Goal: Transaction & Acquisition: Purchase product/service

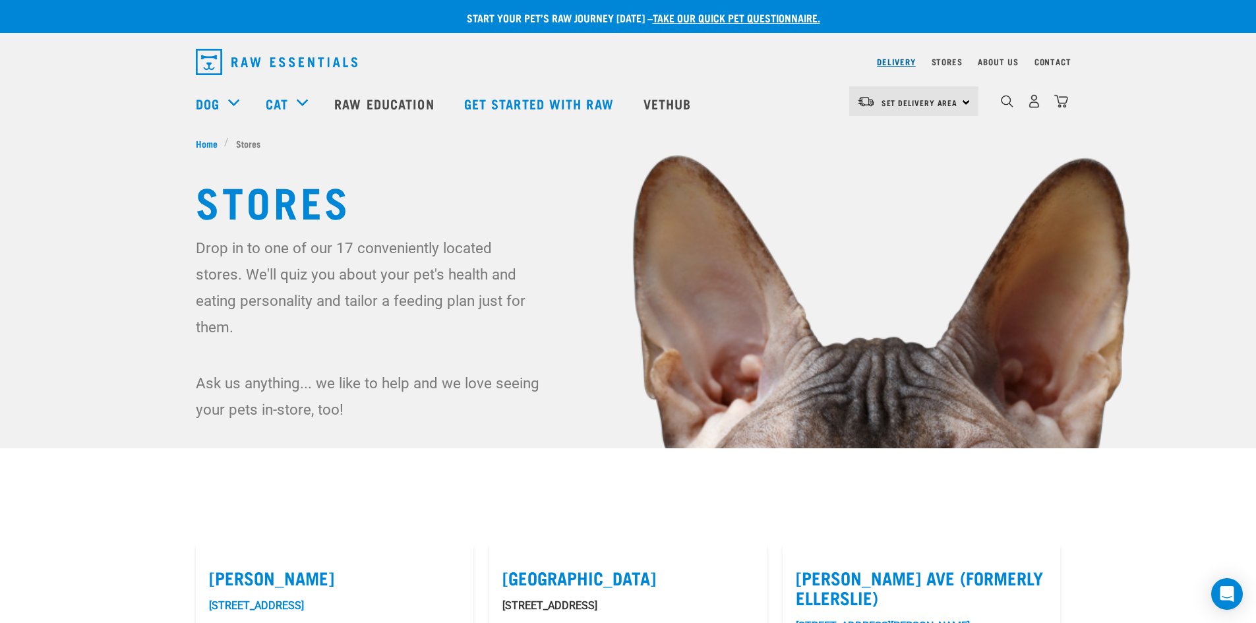
click at [905, 59] on link "Delivery" at bounding box center [896, 61] width 38 height 5
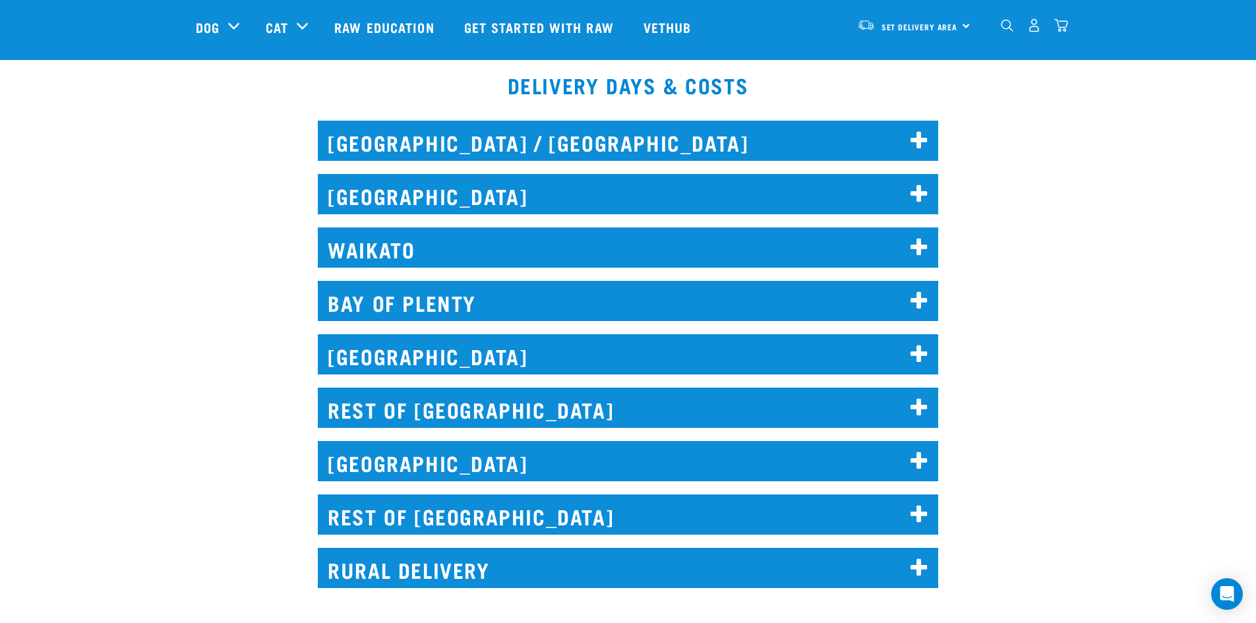
scroll to position [593, 0]
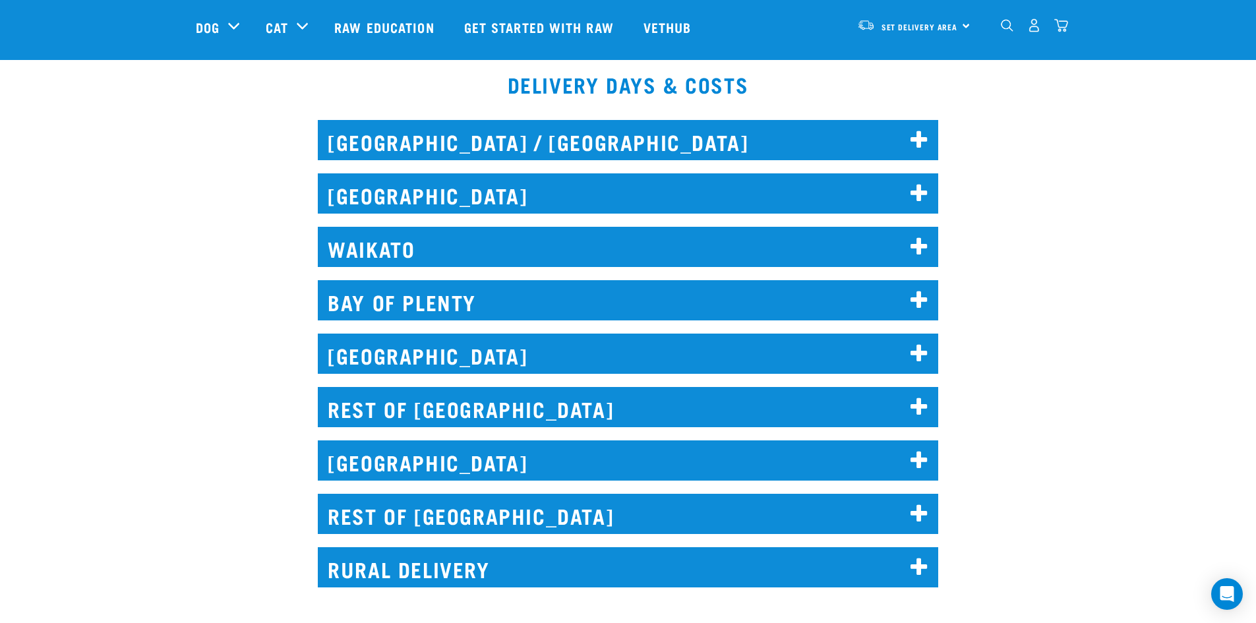
click at [917, 506] on icon at bounding box center [919, 514] width 18 height 21
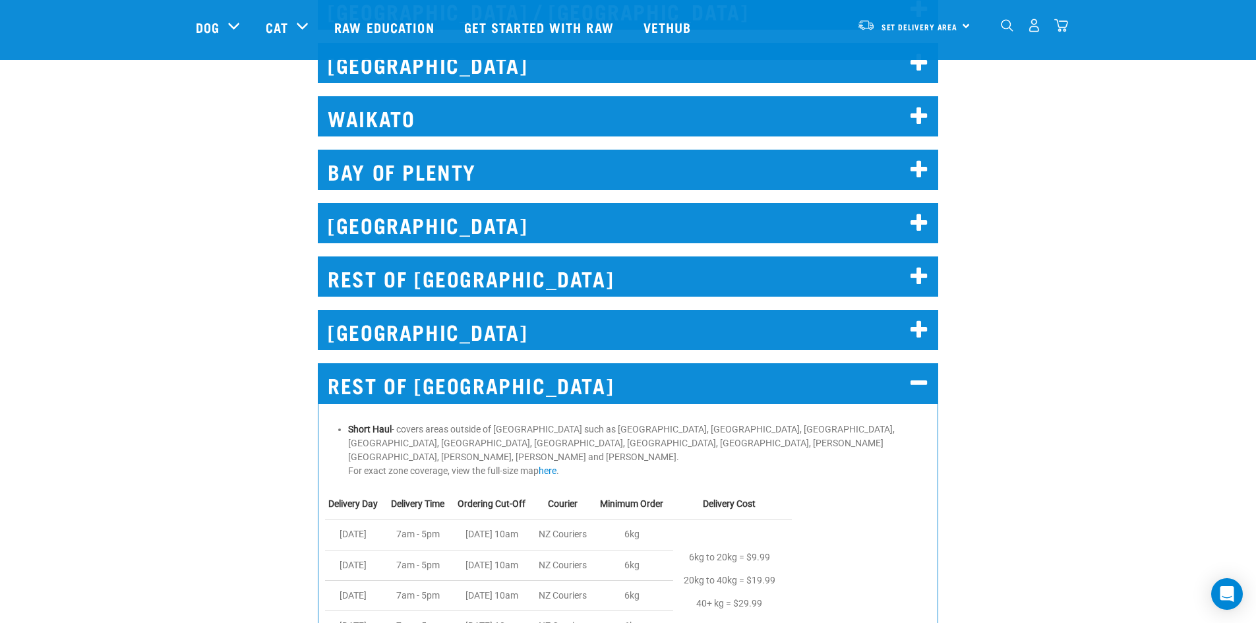
scroll to position [724, 0]
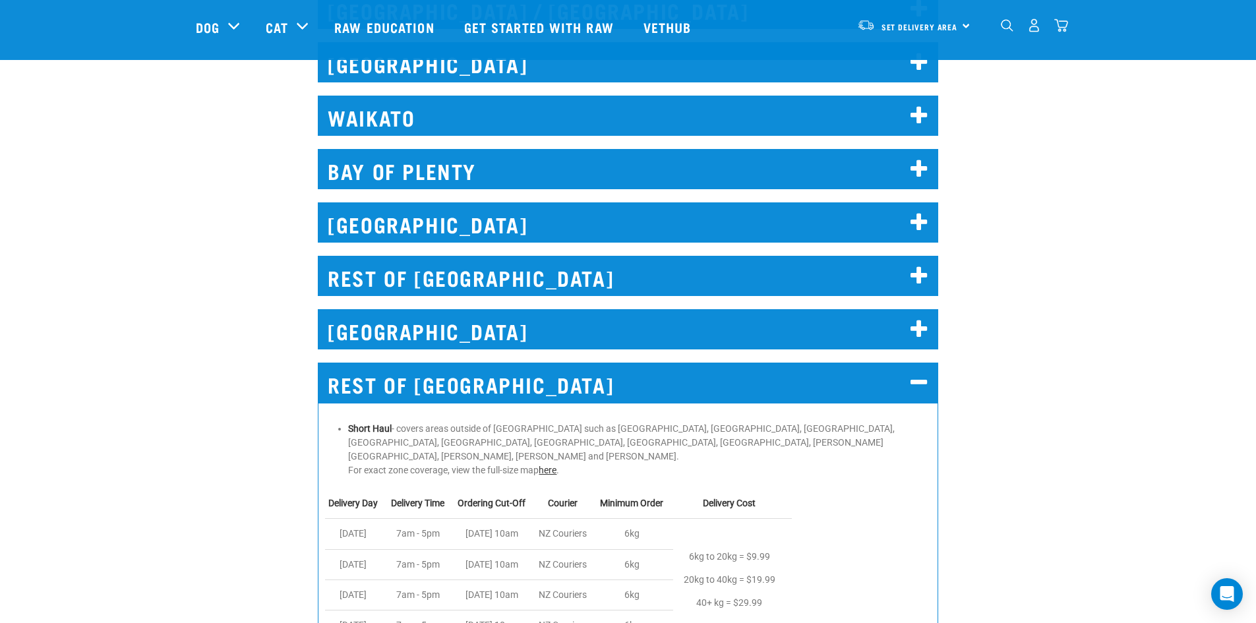
click at [552, 465] on link "here" at bounding box center [548, 470] width 18 height 11
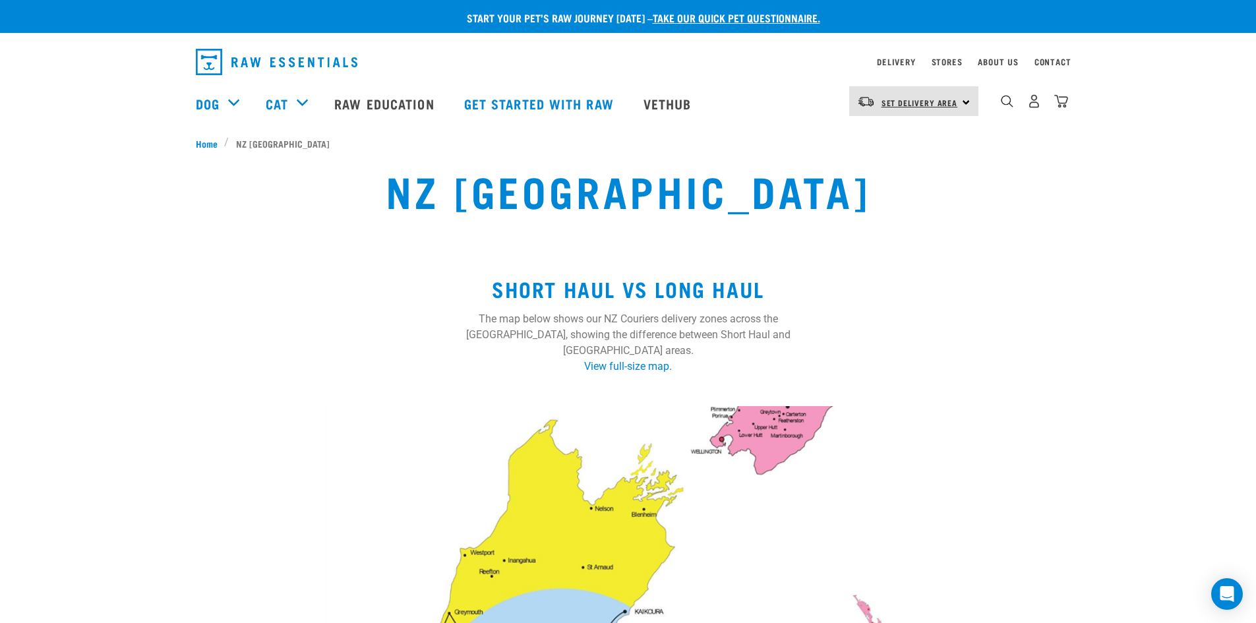
click at [926, 100] on span "Set Delivery Area" at bounding box center [919, 102] width 76 height 5
click at [891, 164] on link "[GEOGRAPHIC_DATA]" at bounding box center [912, 167] width 127 height 29
click at [370, 100] on link "Raw Education" at bounding box center [385, 103] width 129 height 53
click at [198, 140] on span "Home" at bounding box center [207, 143] width 22 height 14
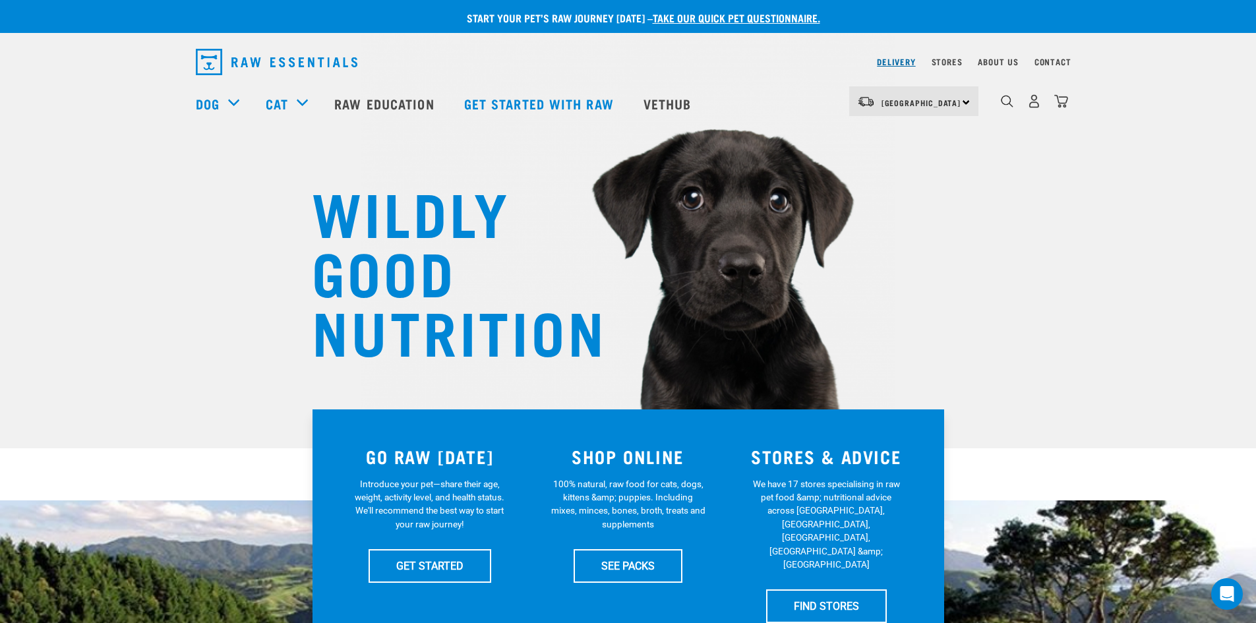
click at [889, 64] on link "Delivery" at bounding box center [896, 61] width 38 height 5
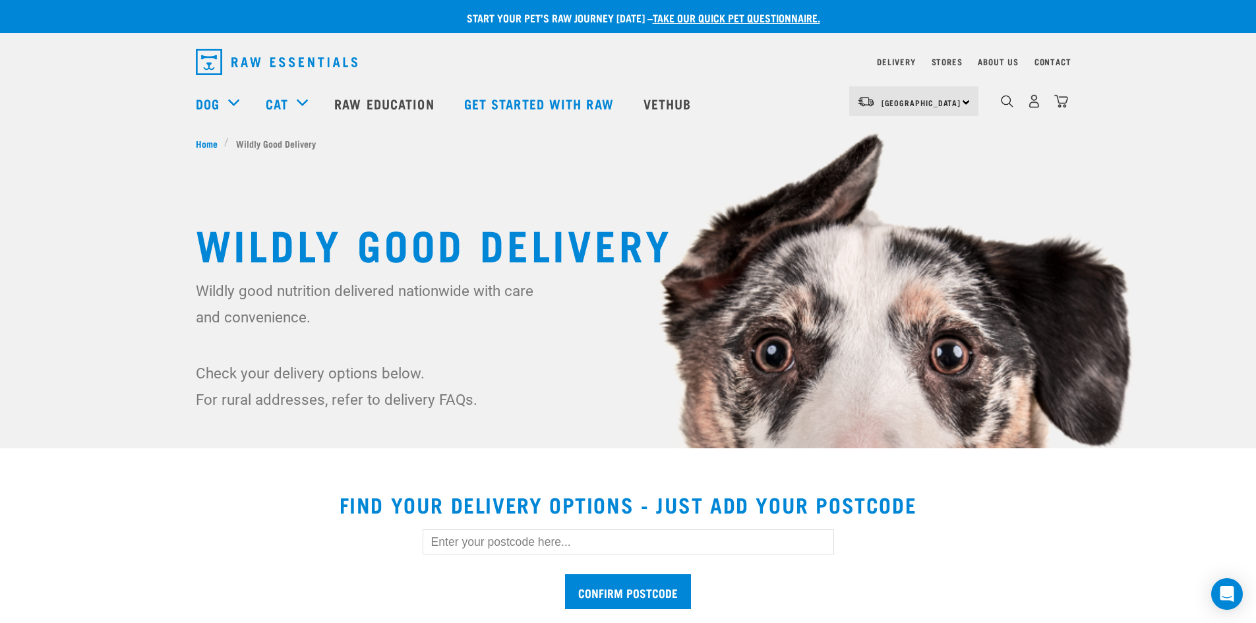
click at [479, 531] on input "text" at bounding box center [628, 541] width 411 height 25
type input "7010"
click at [565, 574] on input "Confirm postcode" at bounding box center [628, 591] width 126 height 35
click at [659, 589] on input "Confirm postcode" at bounding box center [628, 591] width 126 height 35
click at [651, 587] on input "Confirm postcode" at bounding box center [628, 591] width 126 height 35
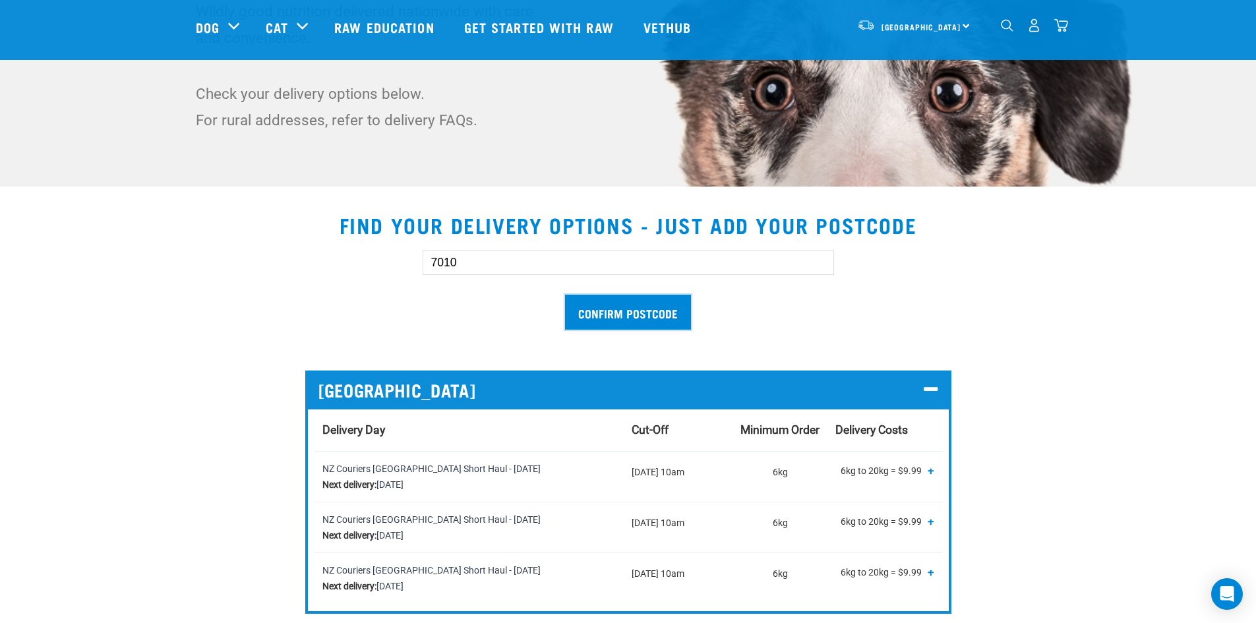
scroll to position [262, 0]
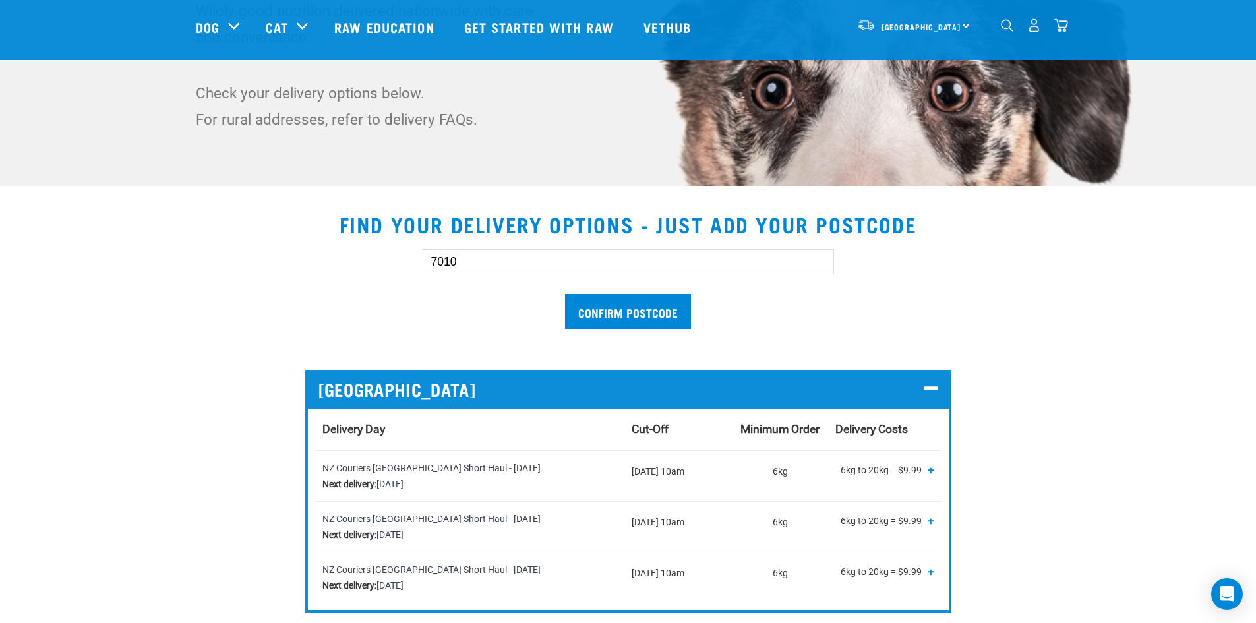
click at [931, 469] on span "+" at bounding box center [931, 469] width 7 height 13
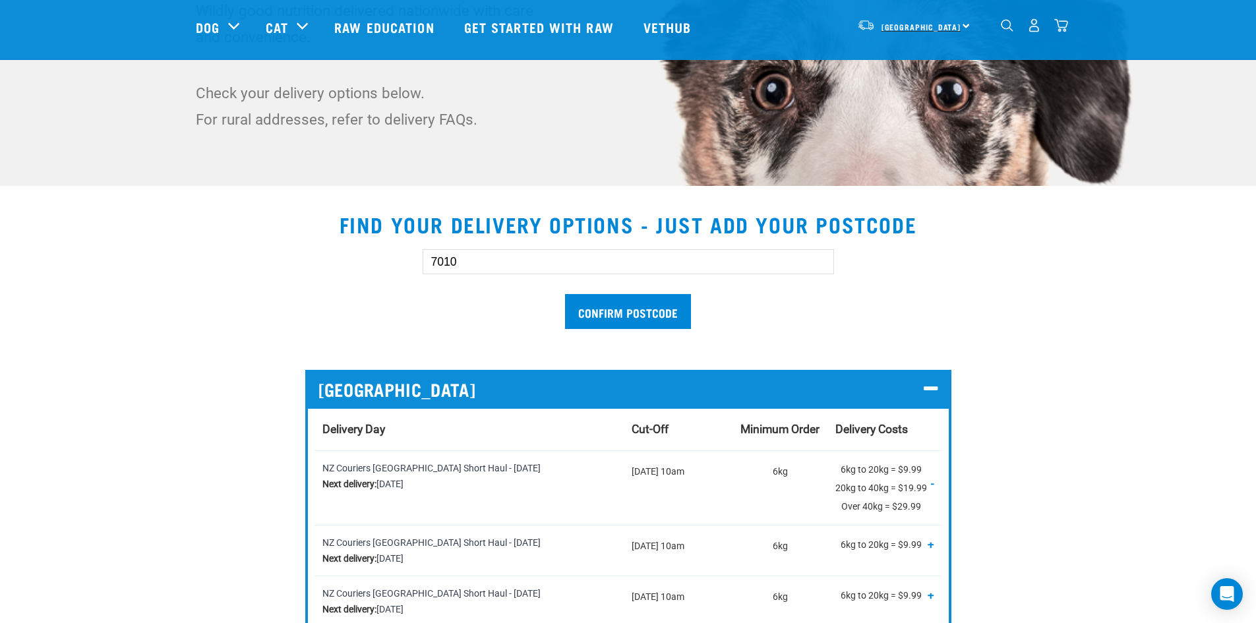
click at [918, 25] on span "[GEOGRAPHIC_DATA]" at bounding box center [921, 26] width 80 height 5
drag, startPoint x: 879, startPoint y: 61, endPoint x: 854, endPoint y: 60, distance: 25.7
click at [874, 59] on link "[GEOGRAPHIC_DATA]" at bounding box center [912, 62] width 127 height 29
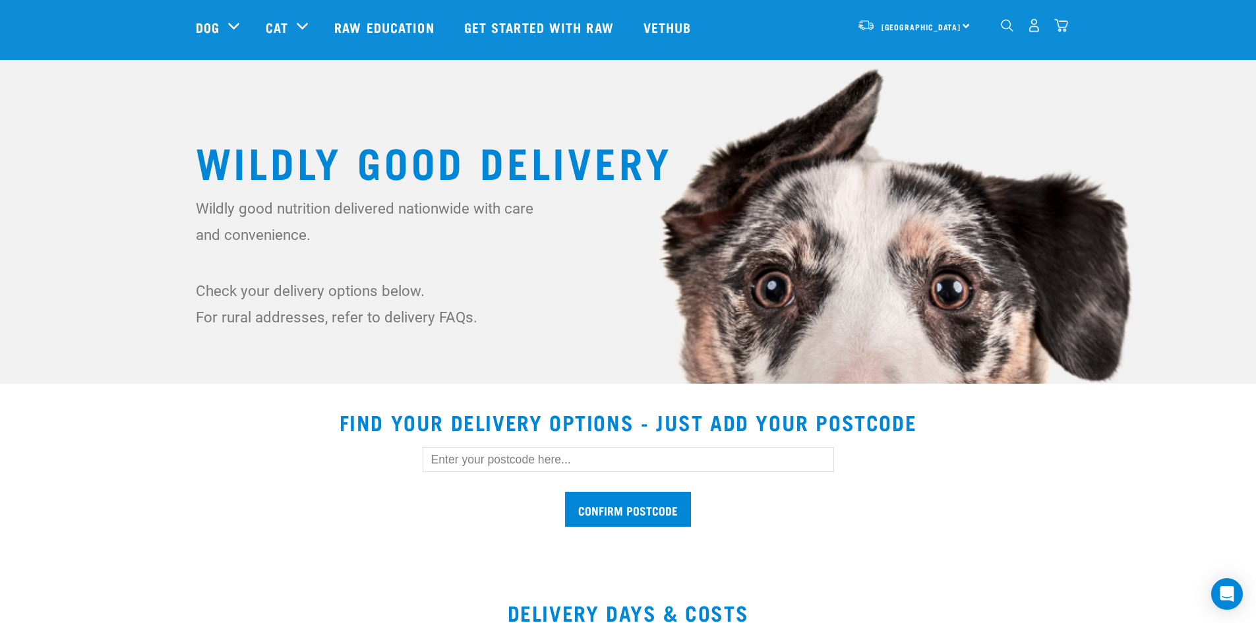
scroll to position [49, 0]
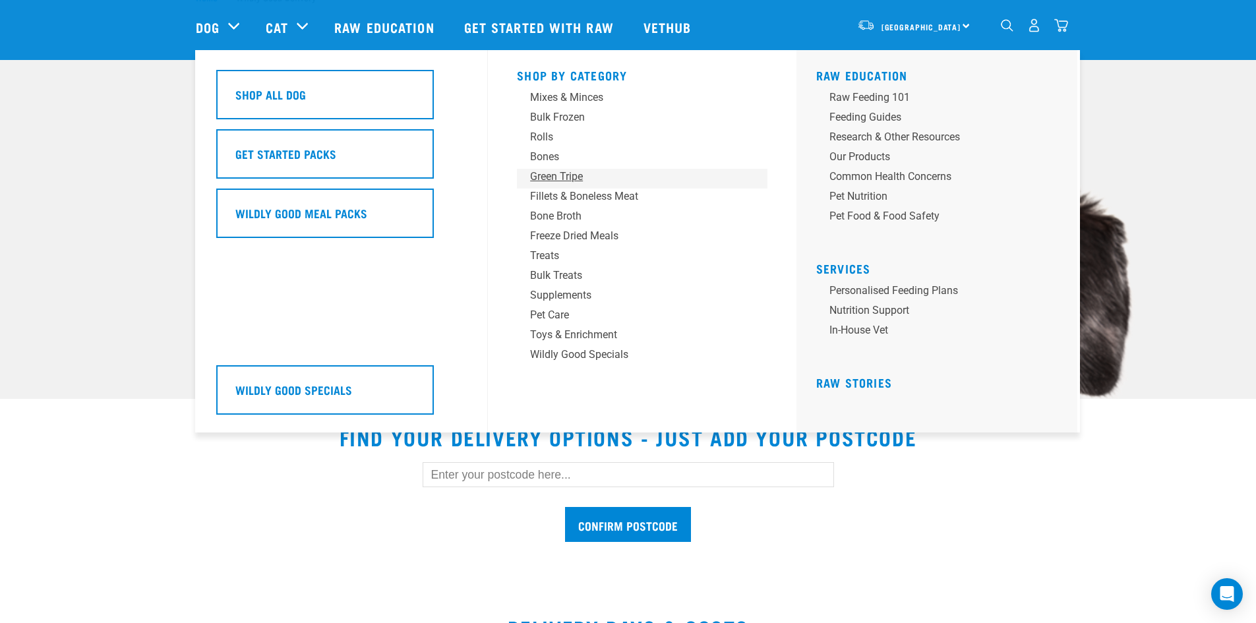
click at [550, 173] on div "Green Tripe" at bounding box center [633, 177] width 206 height 16
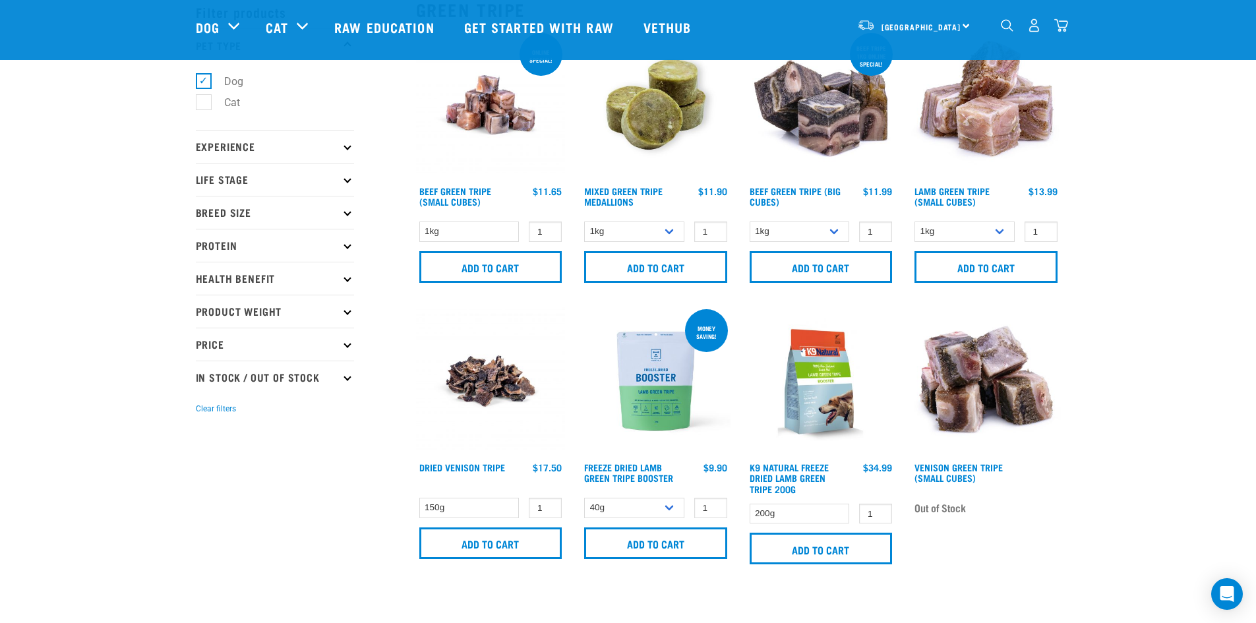
scroll to position [65, 0]
click at [672, 224] on select "1kg 3kg" at bounding box center [634, 231] width 100 height 20
click at [647, 188] on link "Mixed Green Tripe Medallions" at bounding box center [623, 195] width 78 height 15
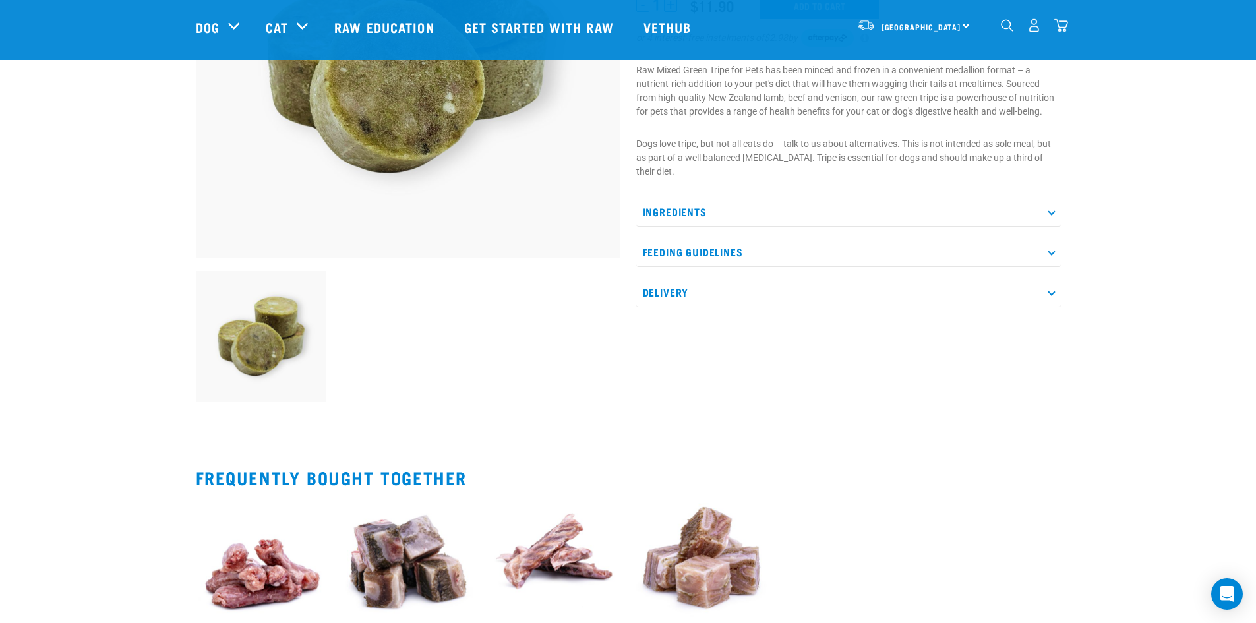
scroll to position [264, 0]
click at [1057, 212] on p "Ingredients" at bounding box center [848, 211] width 425 height 30
